Goal: Check status: Check status

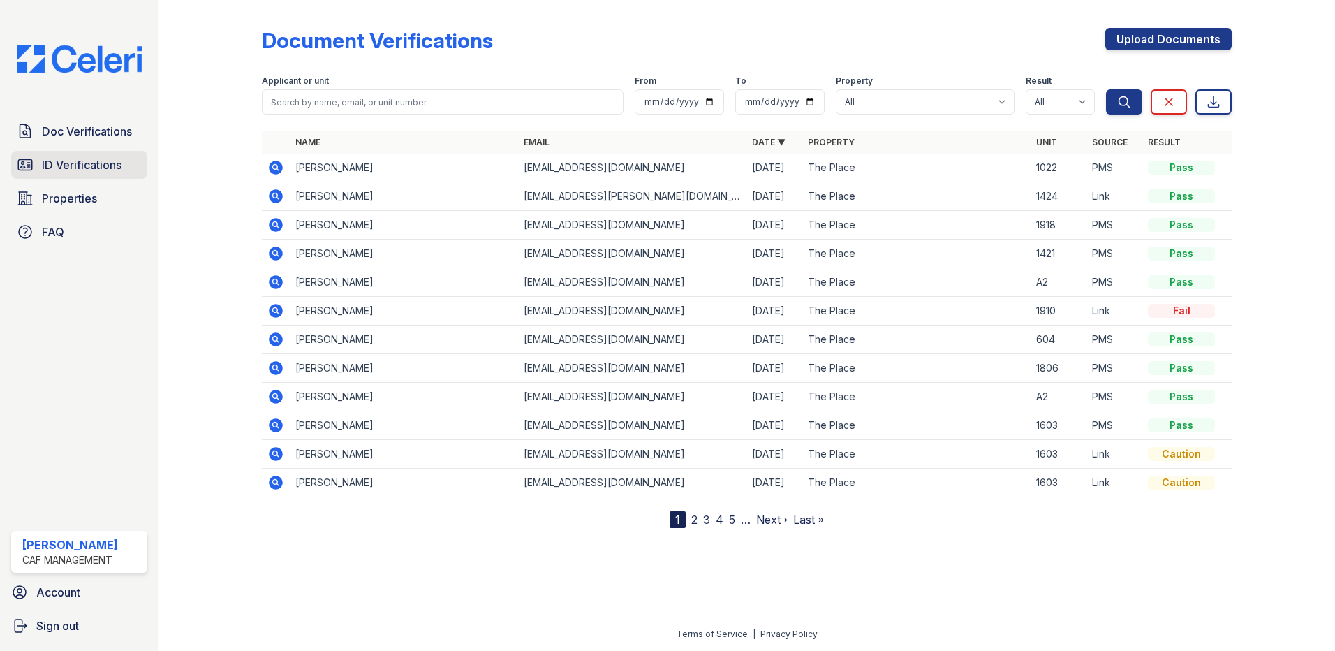
click at [74, 159] on span "ID Verifications" at bounding box center [82, 164] width 80 height 17
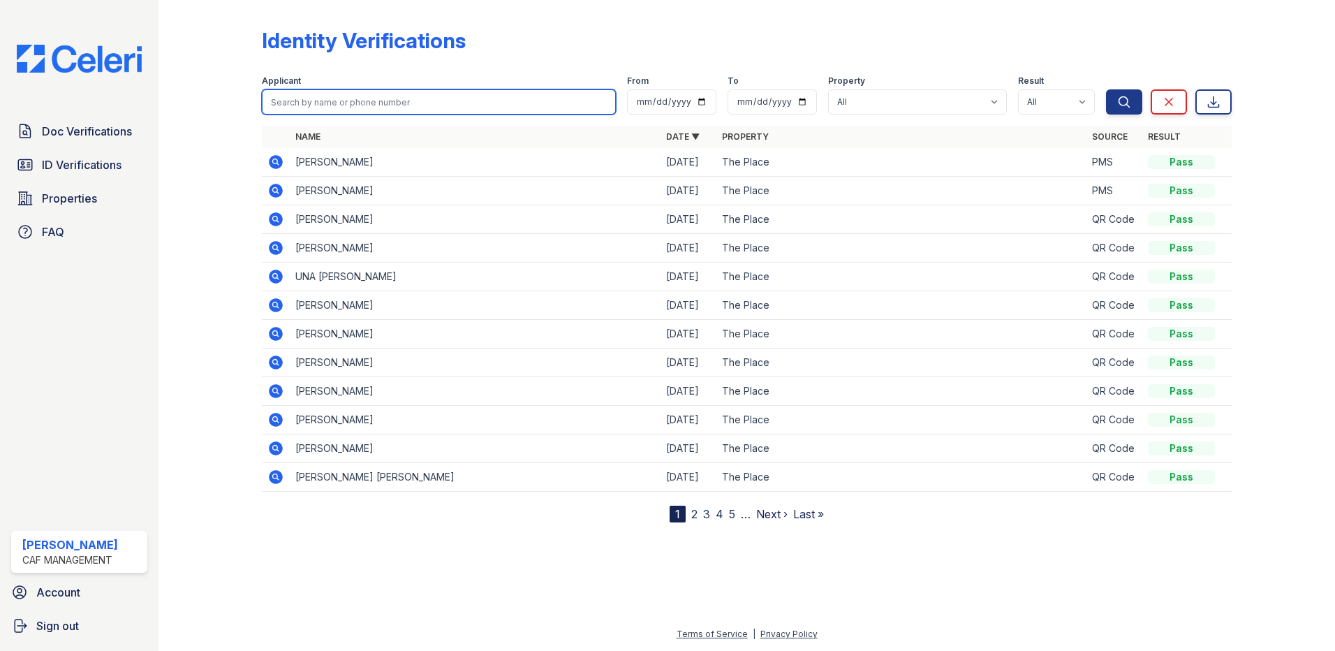
click at [369, 91] on input "search" at bounding box center [439, 101] width 354 height 25
type input "[PERSON_NAME]"
click at [1106, 89] on button "Search" at bounding box center [1124, 101] width 36 height 25
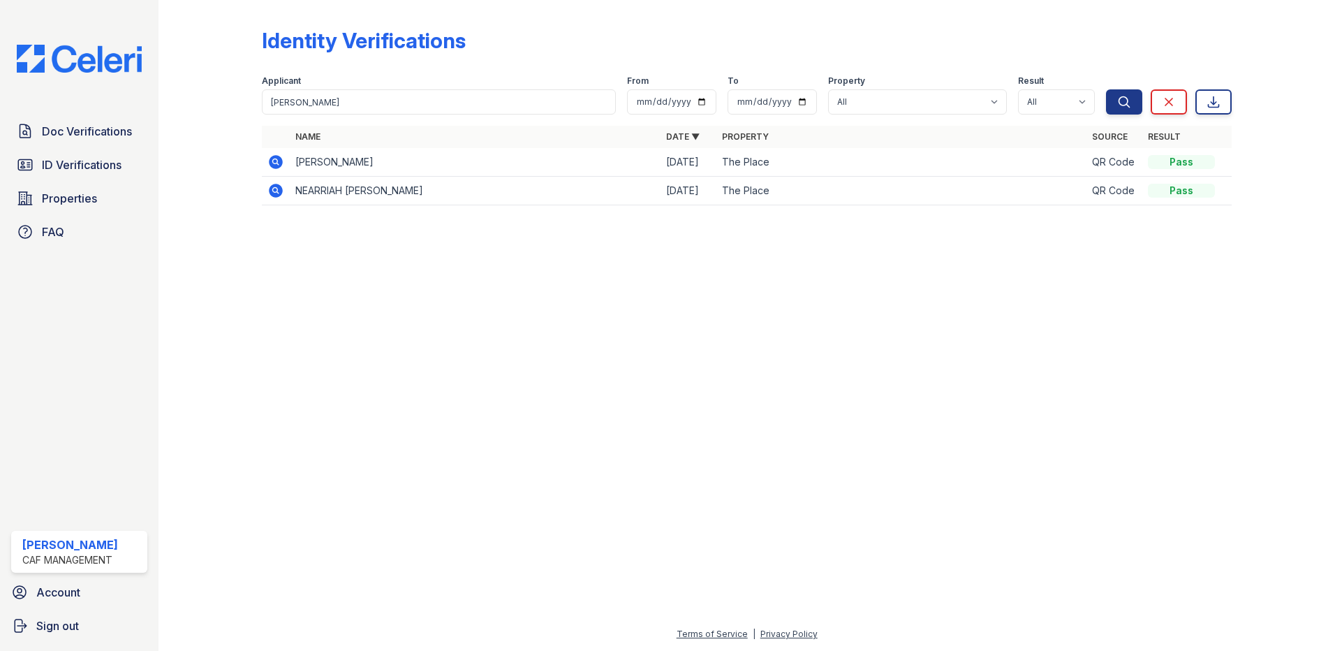
click at [279, 159] on icon at bounding box center [276, 162] width 14 height 14
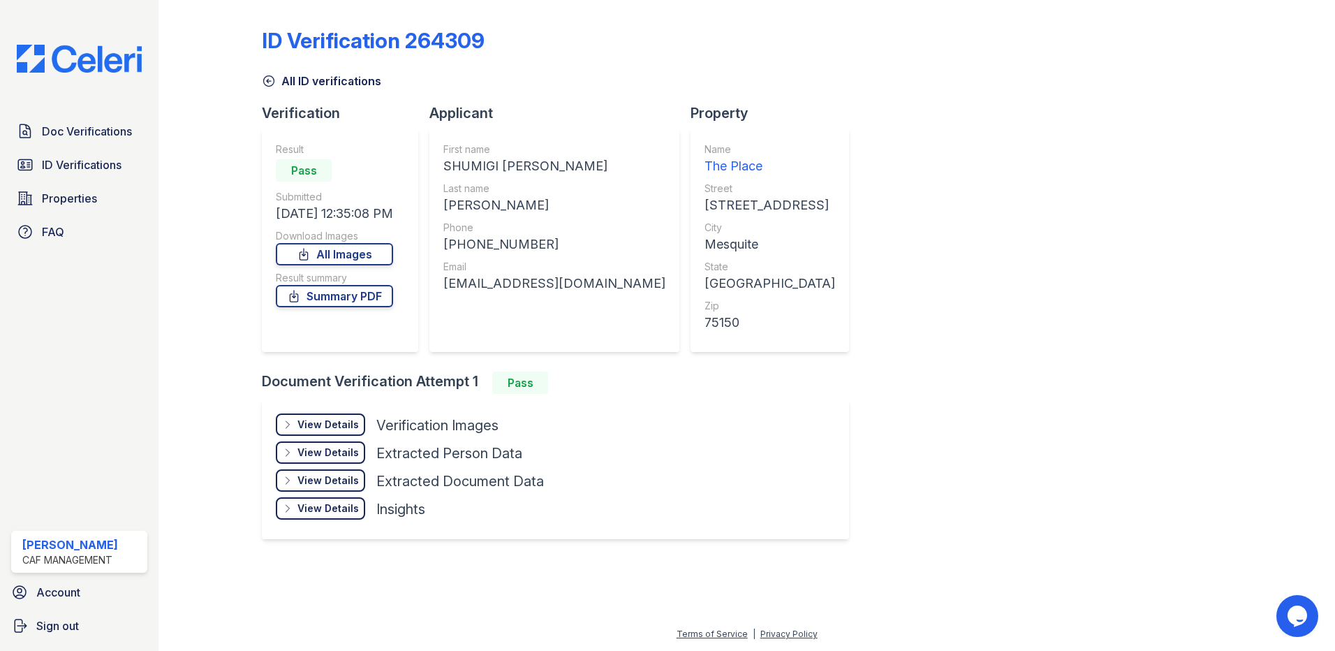
click at [331, 419] on div "View Details" at bounding box center [327, 424] width 61 height 14
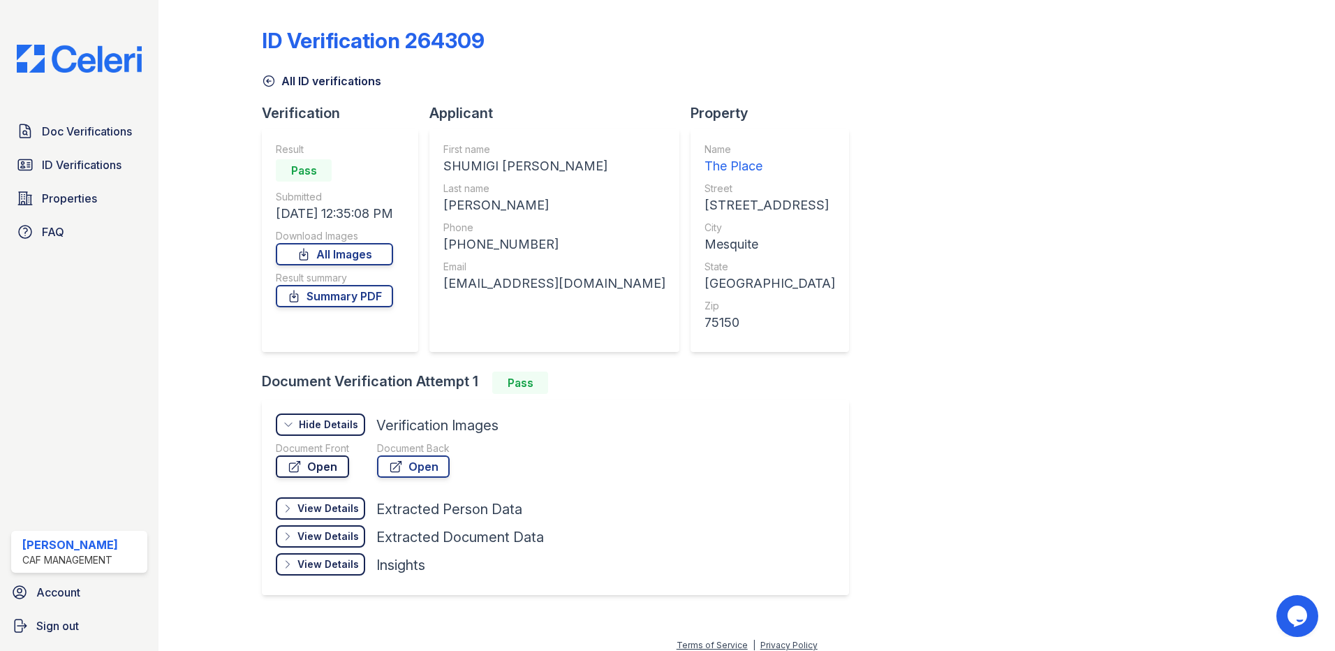
click at [340, 463] on link "Open" at bounding box center [312, 466] width 73 height 22
click at [101, 133] on span "Doc Verifications" at bounding box center [87, 131] width 90 height 17
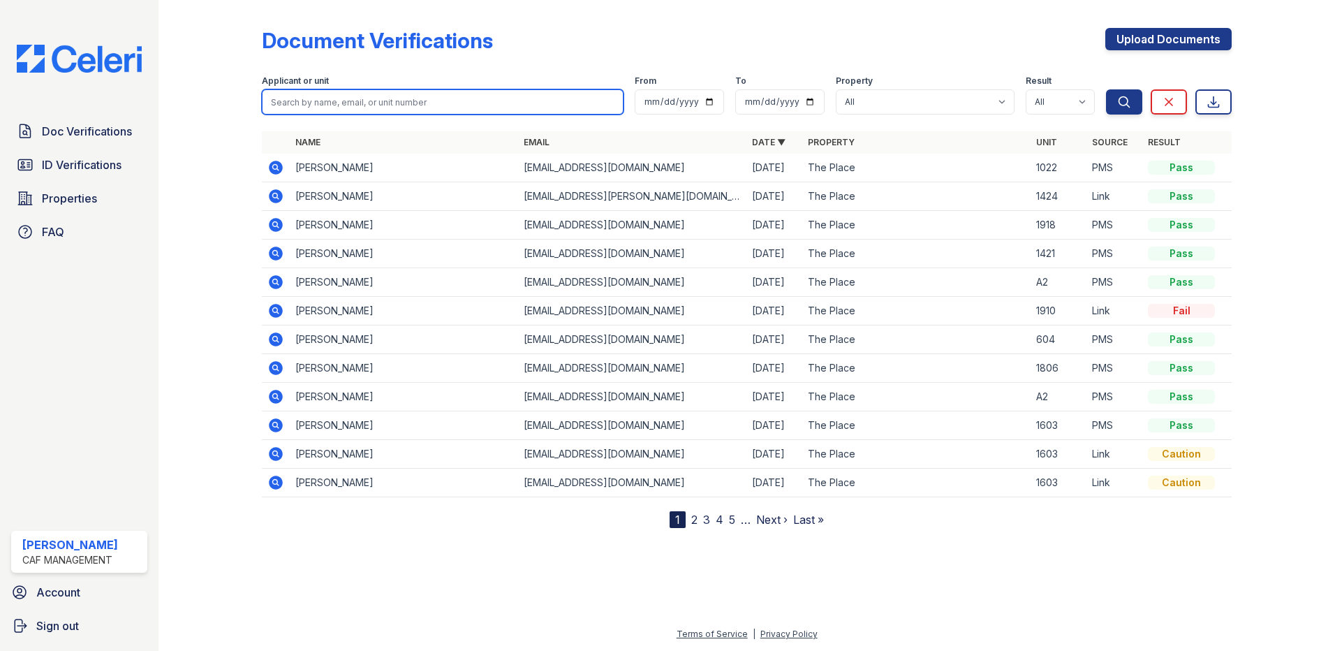
click at [376, 96] on input "search" at bounding box center [443, 101] width 362 height 25
type input "[PERSON_NAME]"
click at [1106, 89] on button "Search" at bounding box center [1124, 101] width 36 height 25
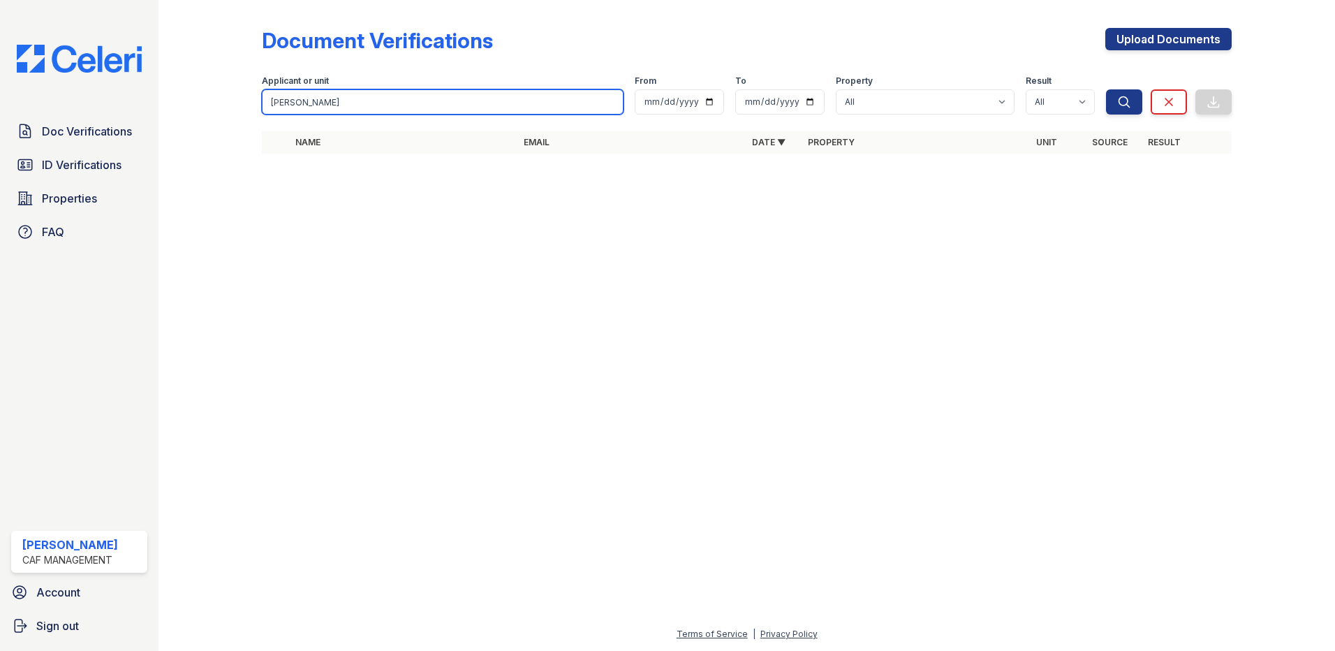
click at [320, 98] on input "[PERSON_NAME]" at bounding box center [443, 101] width 362 height 25
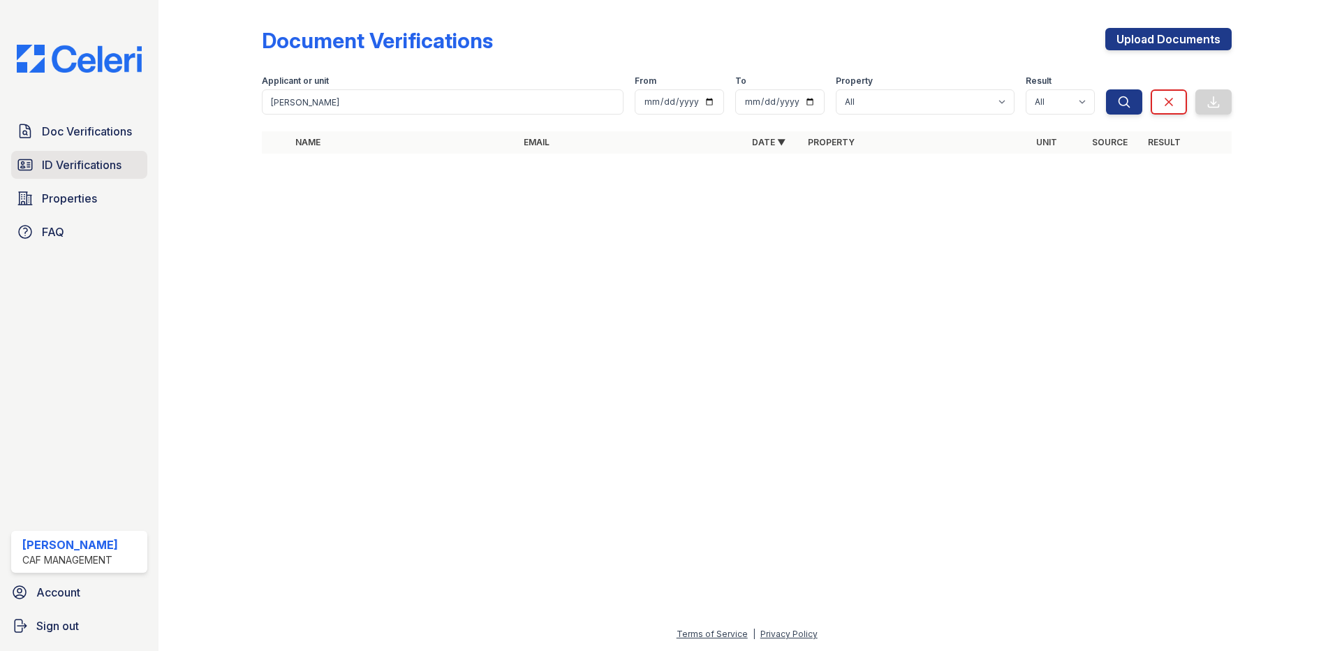
click at [114, 161] on span "ID Verifications" at bounding box center [82, 164] width 80 height 17
